Goal: Information Seeking & Learning: Understand process/instructions

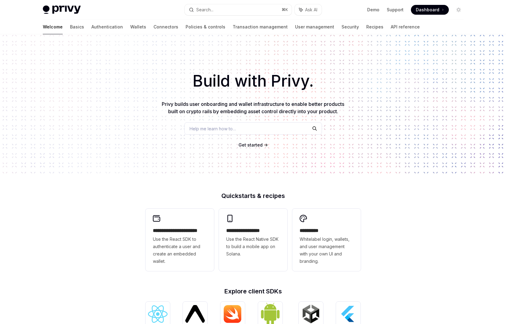
scroll to position [162, 0]
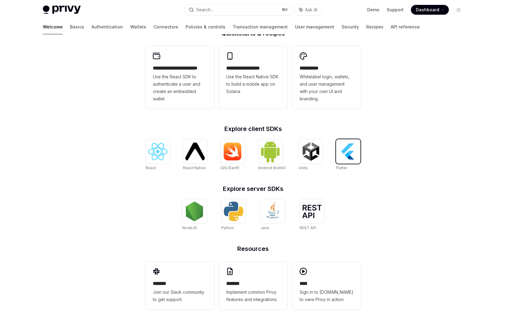
click at [349, 154] on img at bounding box center [348, 152] width 20 height 20
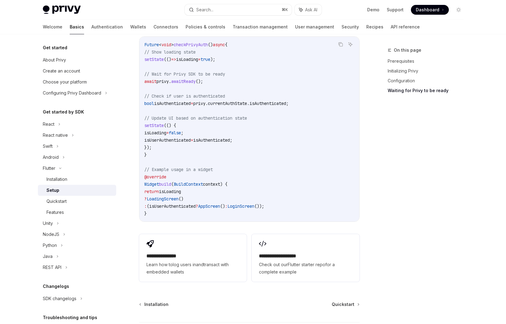
scroll to position [616, 0]
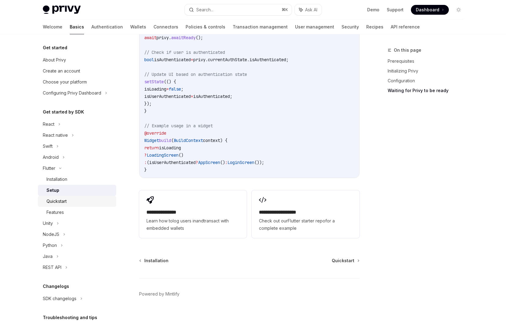
click at [74, 202] on div "Quickstart" at bounding box center [79, 200] width 66 height 7
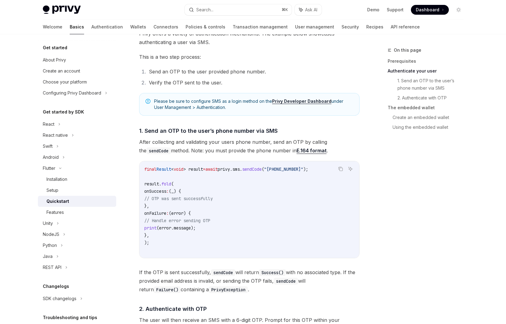
scroll to position [183, 0]
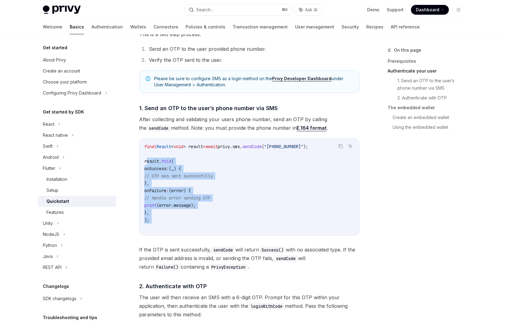
drag, startPoint x: 146, startPoint y: 162, endPoint x: 157, endPoint y: 224, distance: 63.0
click at [157, 224] on code "final Result < void > result = await privy.sms. sendCode ( "[PHONE_NUMBER]" ); …" at bounding box center [249, 187] width 210 height 88
click at [178, 211] on code "final Result < void > result = await privy.sms. sendCode ( "[PHONE_NUMBER]" ); …" at bounding box center [249, 187] width 210 height 88
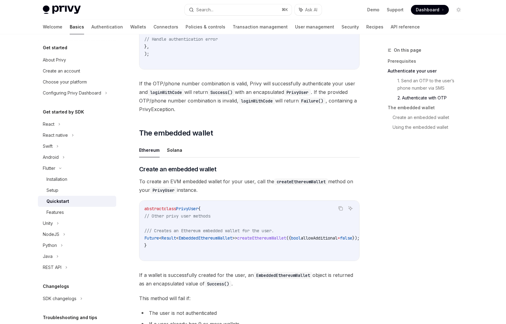
scroll to position [586, 0]
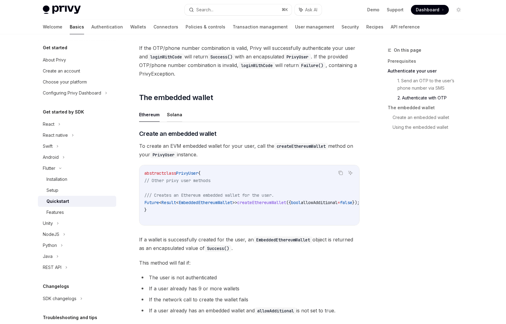
click at [173, 117] on button "Solana" at bounding box center [174, 114] width 15 height 14
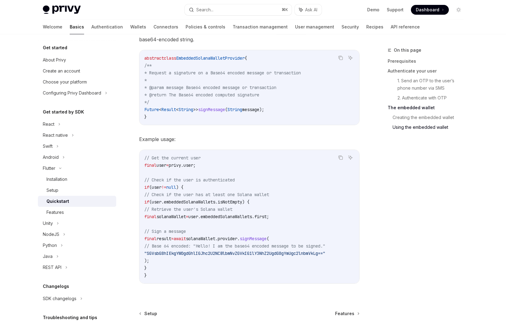
scroll to position [956, 0]
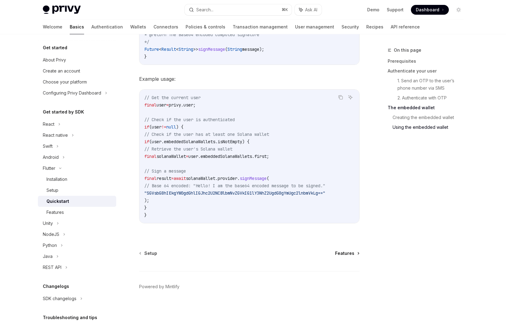
click at [346, 254] on span "Features" at bounding box center [344, 253] width 19 height 6
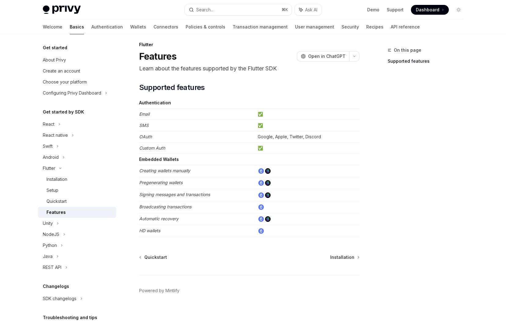
scroll to position [9, 0]
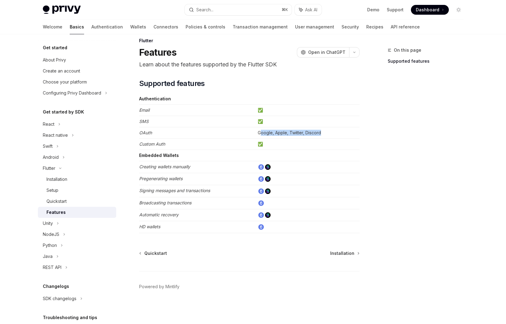
drag, startPoint x: 263, startPoint y: 133, endPoint x: 339, endPoint y: 132, distance: 75.8
click at [339, 132] on td "Google, Apple, Twitter, Discord" at bounding box center [307, 132] width 104 height 11
click at [328, 132] on td "Google, Apple, Twitter, Discord" at bounding box center [307, 132] width 104 height 11
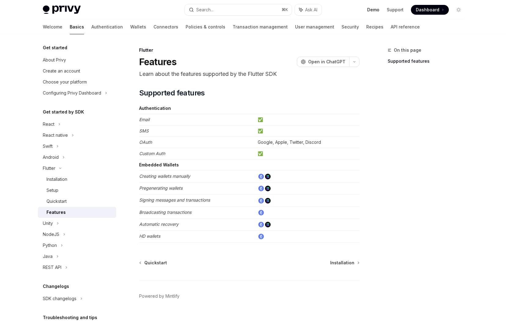
click at [373, 9] on link "Demo" at bounding box center [373, 10] width 12 height 6
click at [253, 99] on div "​ Supported features Authentication Email ✅ SMS ✅ OAuth Google, Apple, Twitter,…" at bounding box center [249, 165] width 220 height 154
click at [67, 182] on div "Installation" at bounding box center [56, 178] width 21 height 7
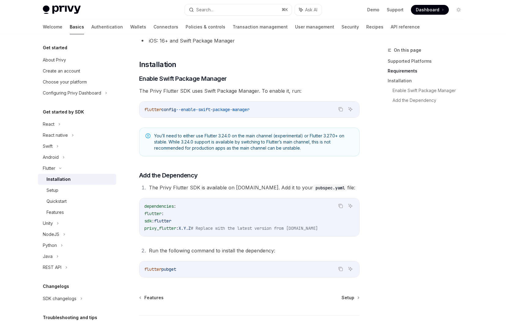
scroll to position [193, 0]
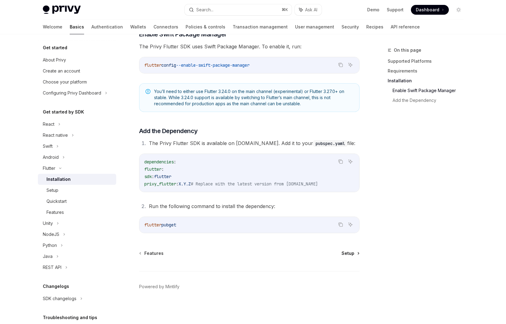
click at [354, 254] on span "Setup" at bounding box center [347, 253] width 13 height 6
type textarea "*"
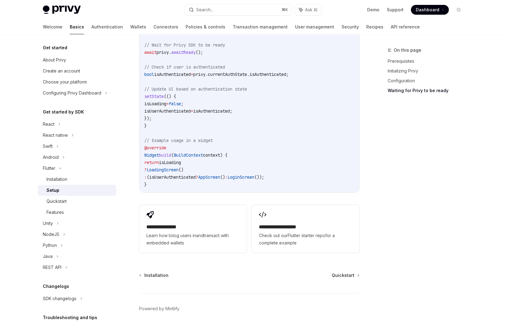
scroll to position [616, 0]
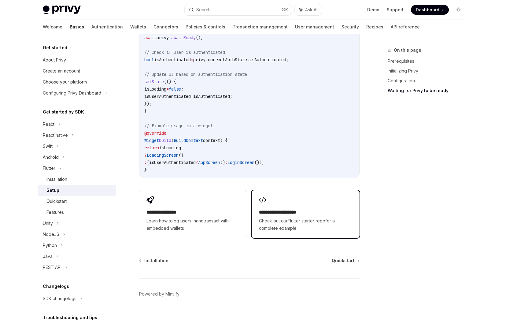
click at [348, 222] on span "Check out our Flutter starter repo for a complete example" at bounding box center [305, 224] width 93 height 15
